Goal: Task Accomplishment & Management: Complete application form

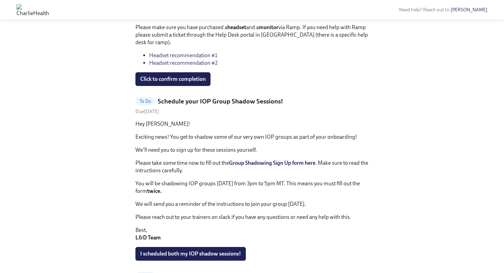
scroll to position [235, 0]
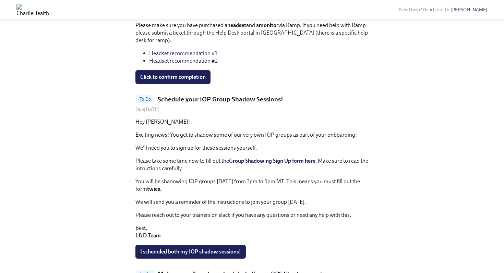
click at [266, 161] on strong "Group Shadowing Sign Up form here" at bounding box center [272, 161] width 86 height 7
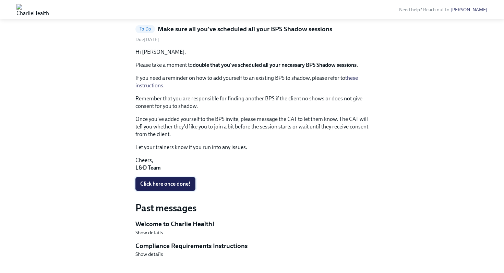
scroll to position [480, 0]
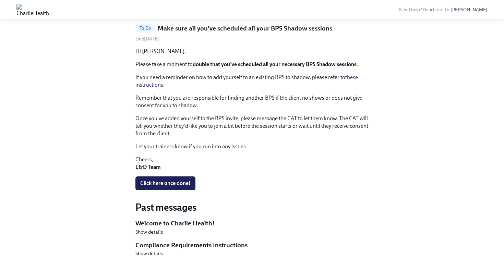
click at [249, 66] on strong "double that you've scheduled all your necessary BPS Shadow sessions" at bounding box center [275, 64] width 164 height 7
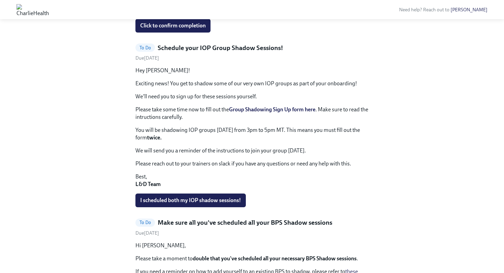
scroll to position [291, 0]
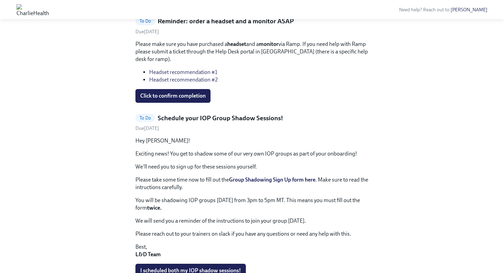
scroll to position [215, 0]
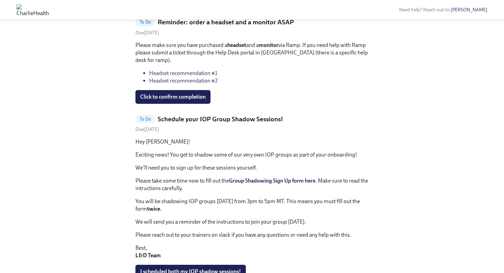
click at [207, 73] on link "Headset recommendation #1" at bounding box center [183, 73] width 68 height 7
click at [290, 181] on strong "Group Shadowing Sign Up form here" at bounding box center [272, 180] width 86 height 7
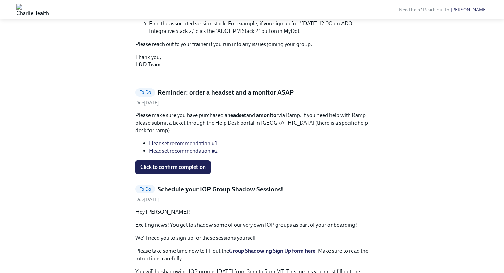
scroll to position [143, 0]
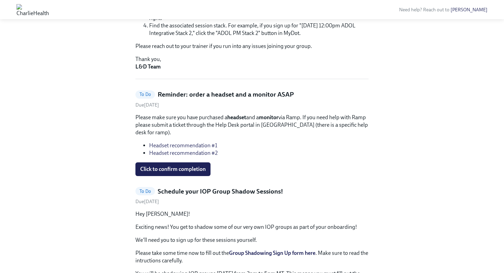
click at [189, 152] on link "Headset recommendation #2" at bounding box center [183, 153] width 69 height 7
click at [180, 143] on link "Headset recommendation #1" at bounding box center [183, 145] width 68 height 7
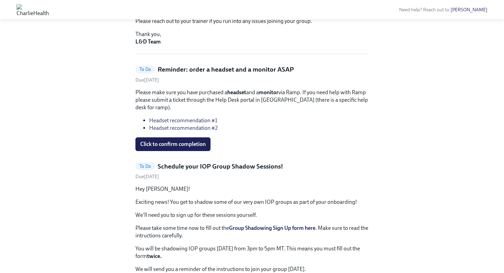
scroll to position [169, 0]
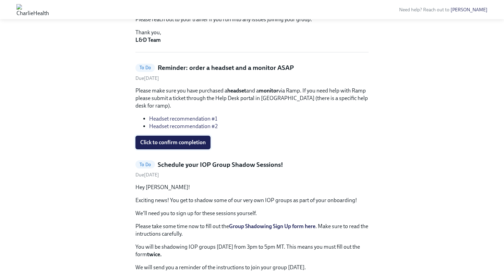
click at [161, 142] on span "Click to confirm completion" at bounding box center [172, 142] width 65 height 7
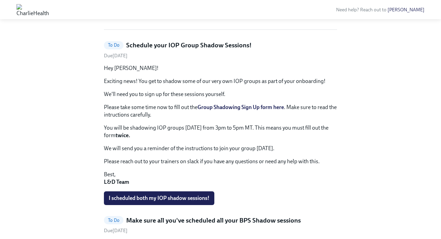
scroll to position [195, 0]
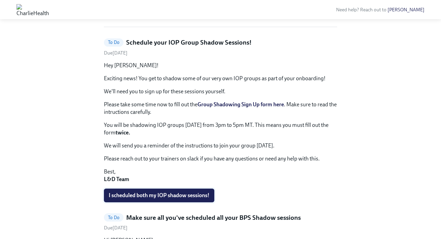
click at [131, 190] on button "I scheduled both my IOP shadow sessions!" at bounding box center [159, 195] width 110 height 14
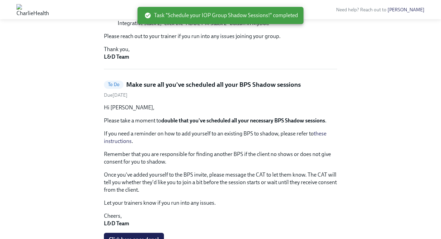
scroll to position [192, 0]
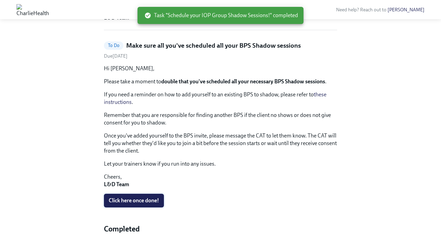
click at [119, 200] on span "Click here once done!" at bounding box center [134, 200] width 50 height 7
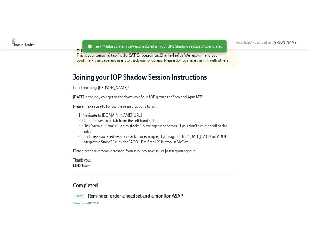
scroll to position [0, 0]
